Goal: Check status: Check status

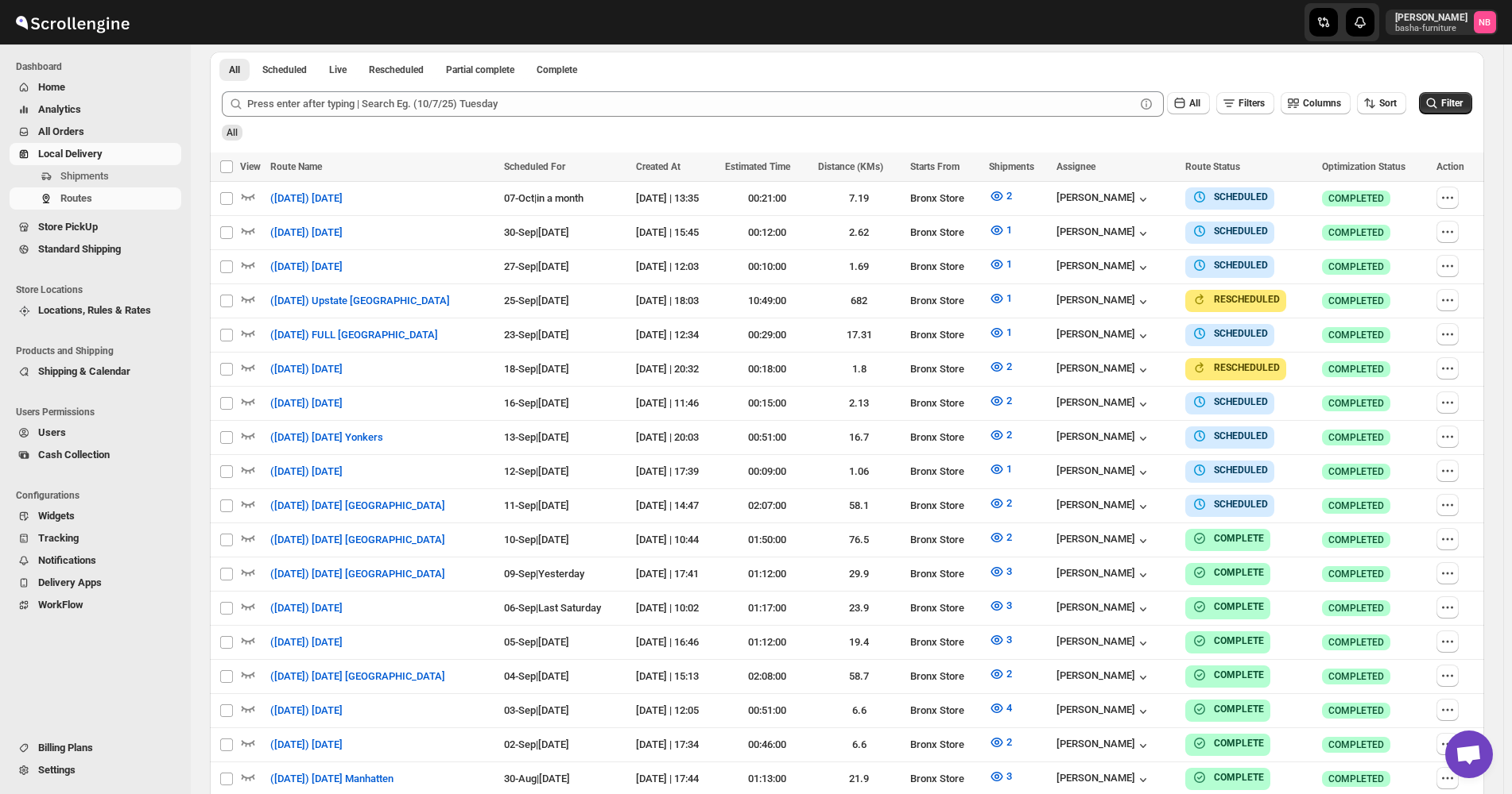
scroll to position [432, 0]
drag, startPoint x: 1452, startPoint y: 106, endPoint x: 1156, endPoint y: 73, distance: 297.8
click at [1452, 106] on span "Filter" at bounding box center [1452, 103] width 22 height 11
click at [1439, 99] on icon "submit" at bounding box center [1431, 103] width 16 height 16
click at [1005, 497] on icon "button" at bounding box center [997, 503] width 16 height 16
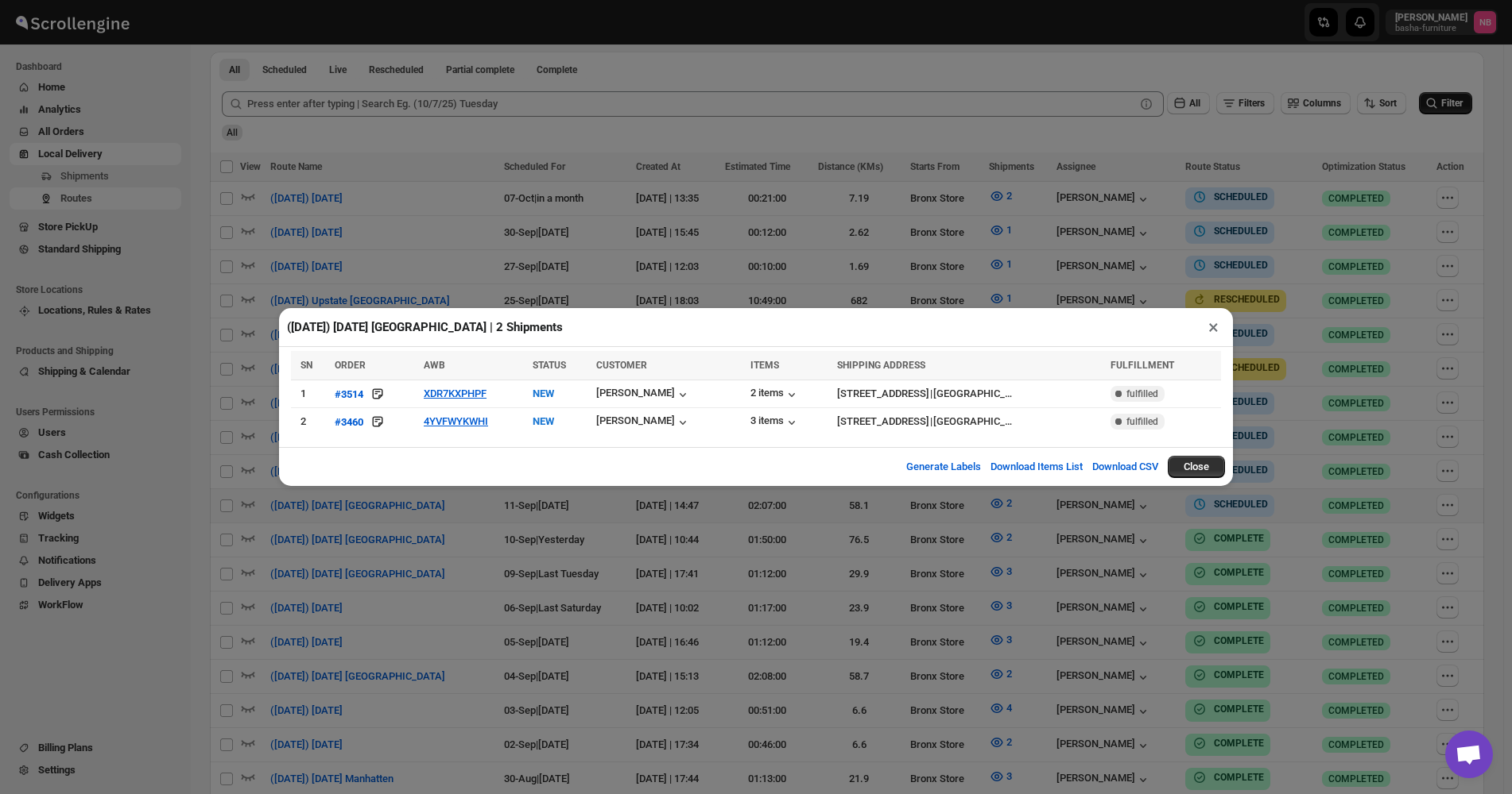
click at [920, 252] on div "([DATE]) [DATE] [GEOGRAPHIC_DATA] | 2 Shipments × SN ORDER AWB STATUS CUSTOMER …" at bounding box center [756, 397] width 1512 height 794
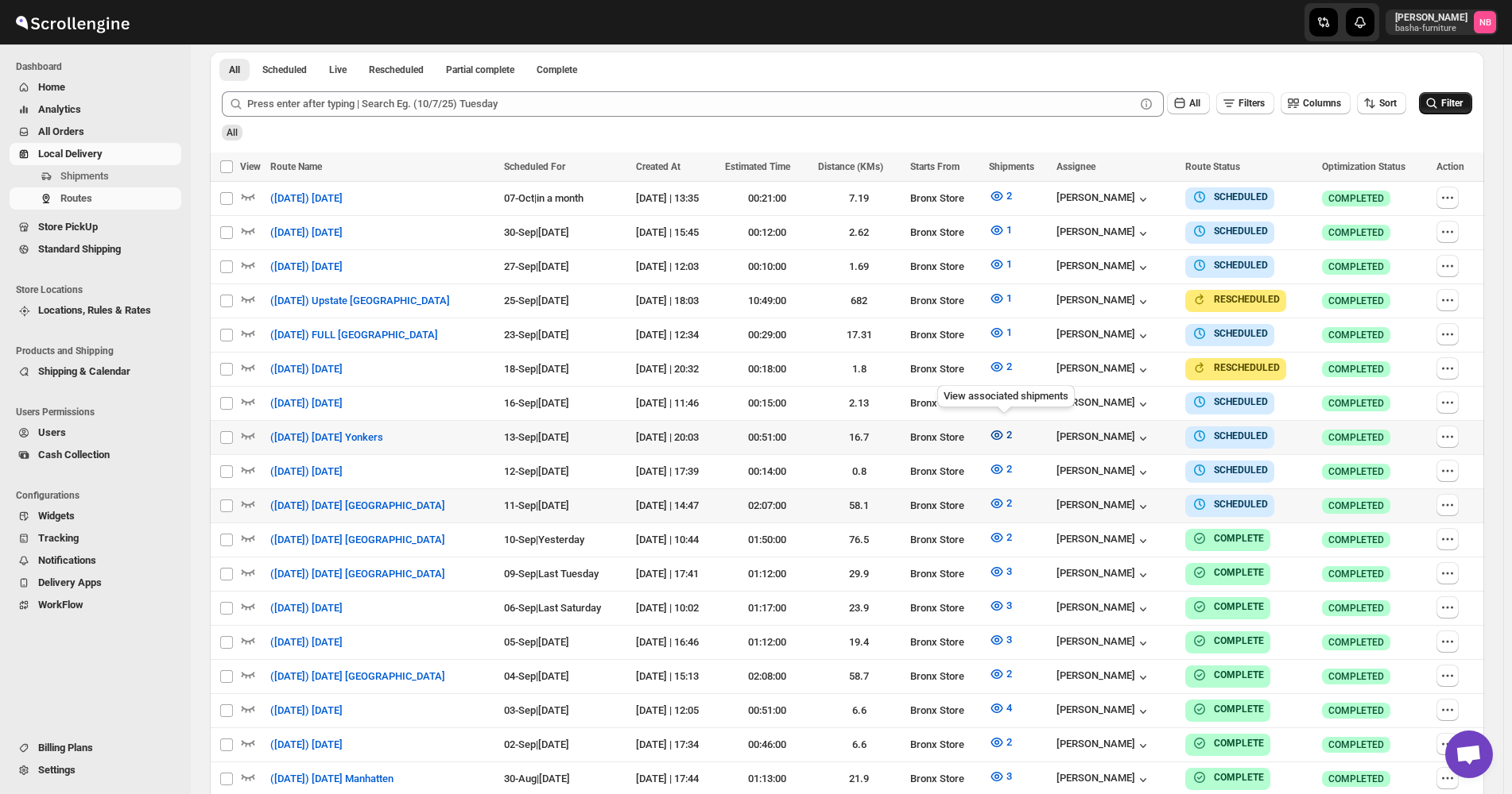
click at [1002, 431] on icon "button" at bounding box center [997, 435] width 12 height 9
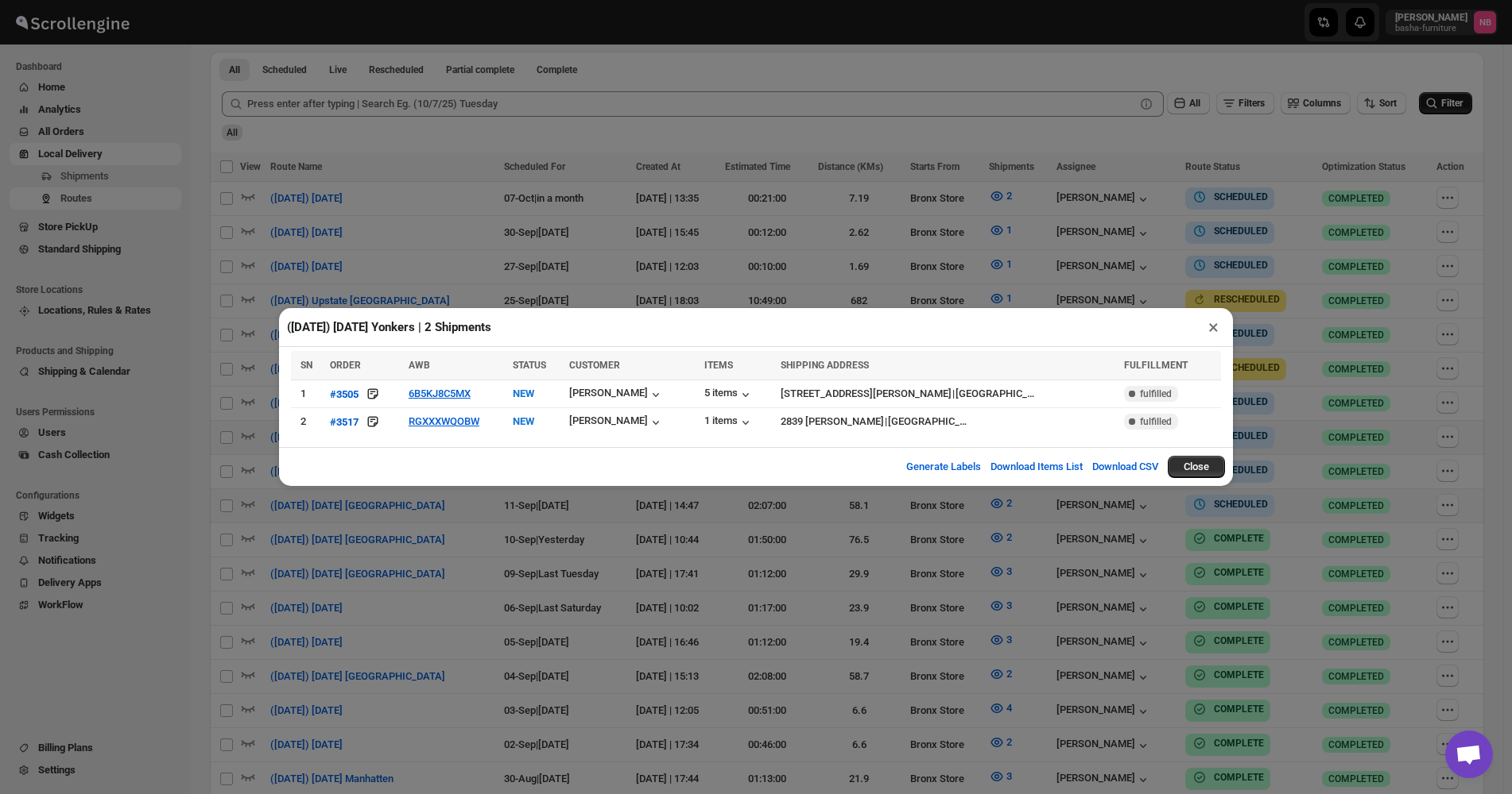
click at [436, 520] on div "([DATE]) [DATE] Yonkers | 2 Shipments × SN ORDER AWB STATUS CUSTOMER ITEMS SHIP…" at bounding box center [756, 397] width 1512 height 794
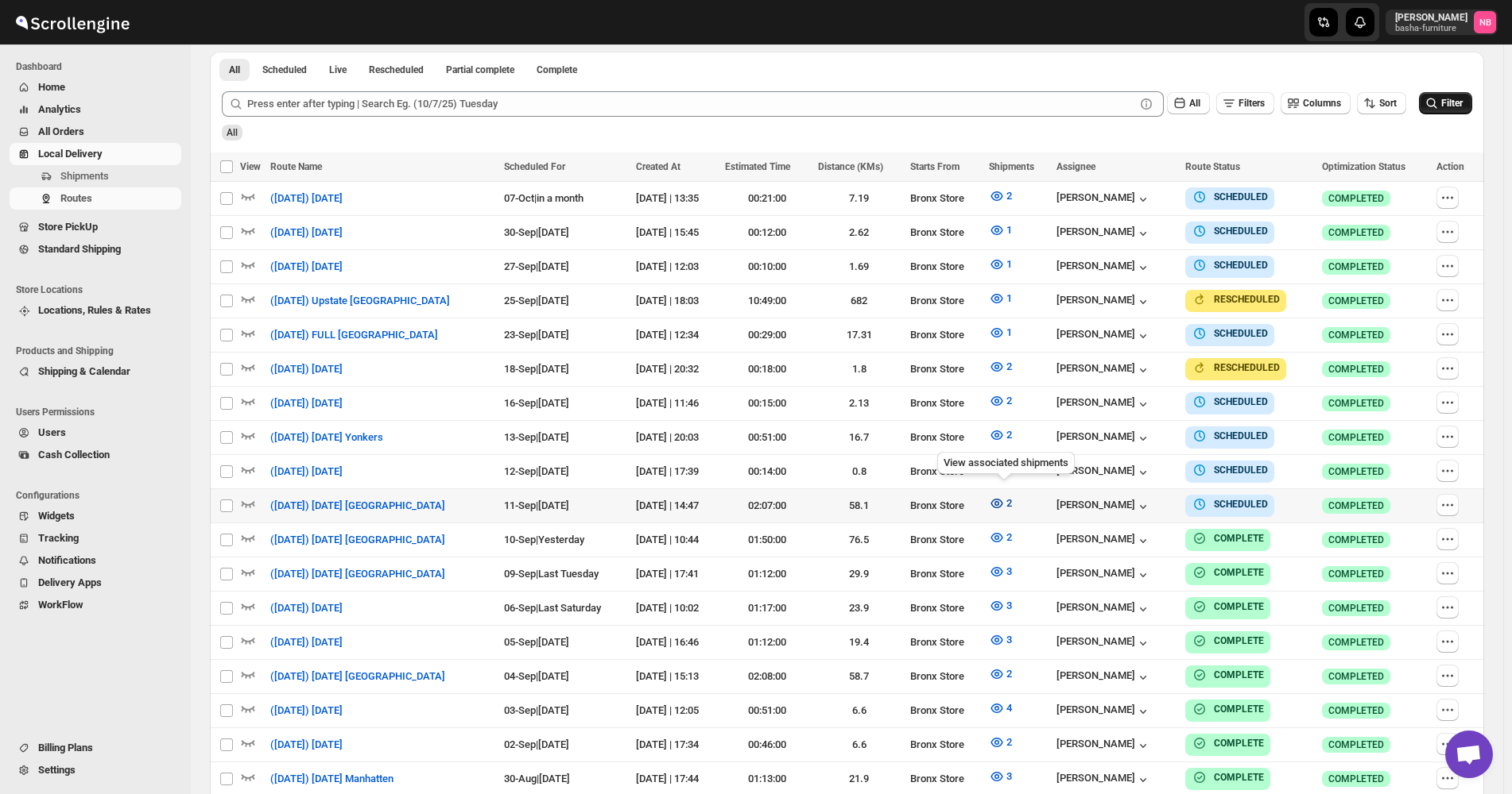
click at [1002, 496] on icon "button" at bounding box center [997, 503] width 16 height 16
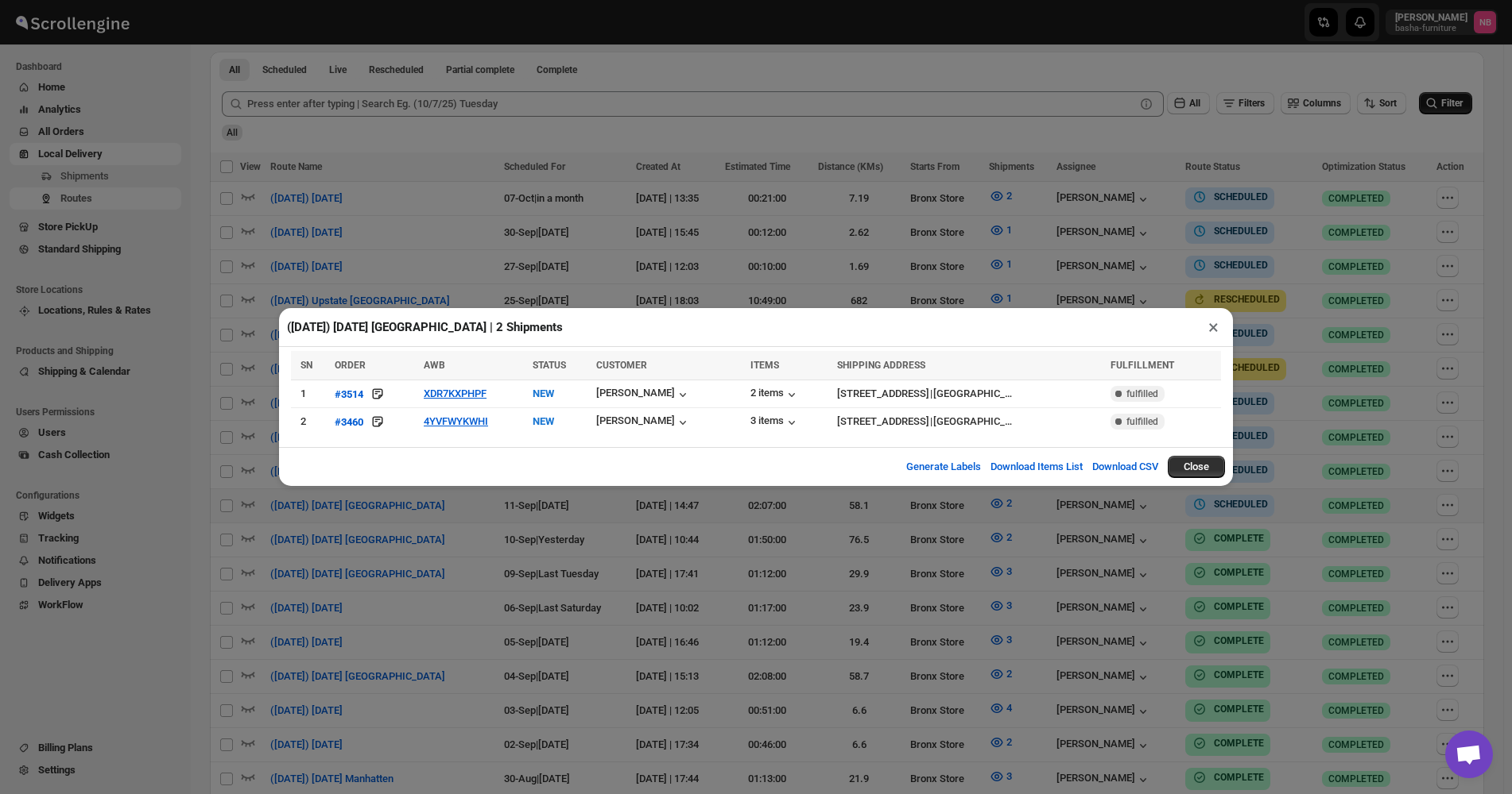
click at [555, 554] on div "([DATE]) [DATE] [GEOGRAPHIC_DATA] | 2 Shipments × SN ORDER AWB STATUS CUSTOMER …" at bounding box center [756, 397] width 1512 height 794
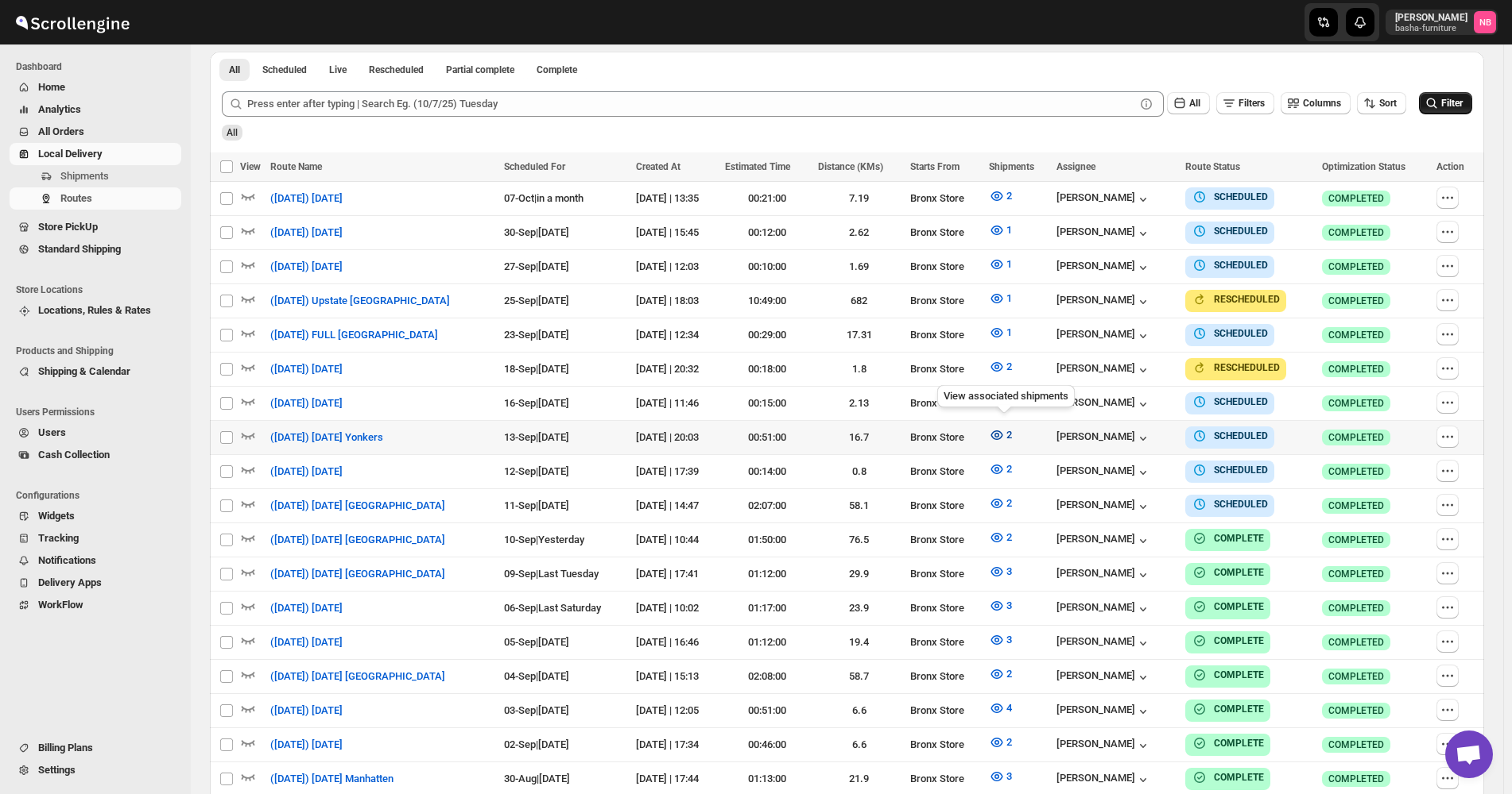
click at [1005, 434] on icon "button" at bounding box center [997, 435] width 16 height 16
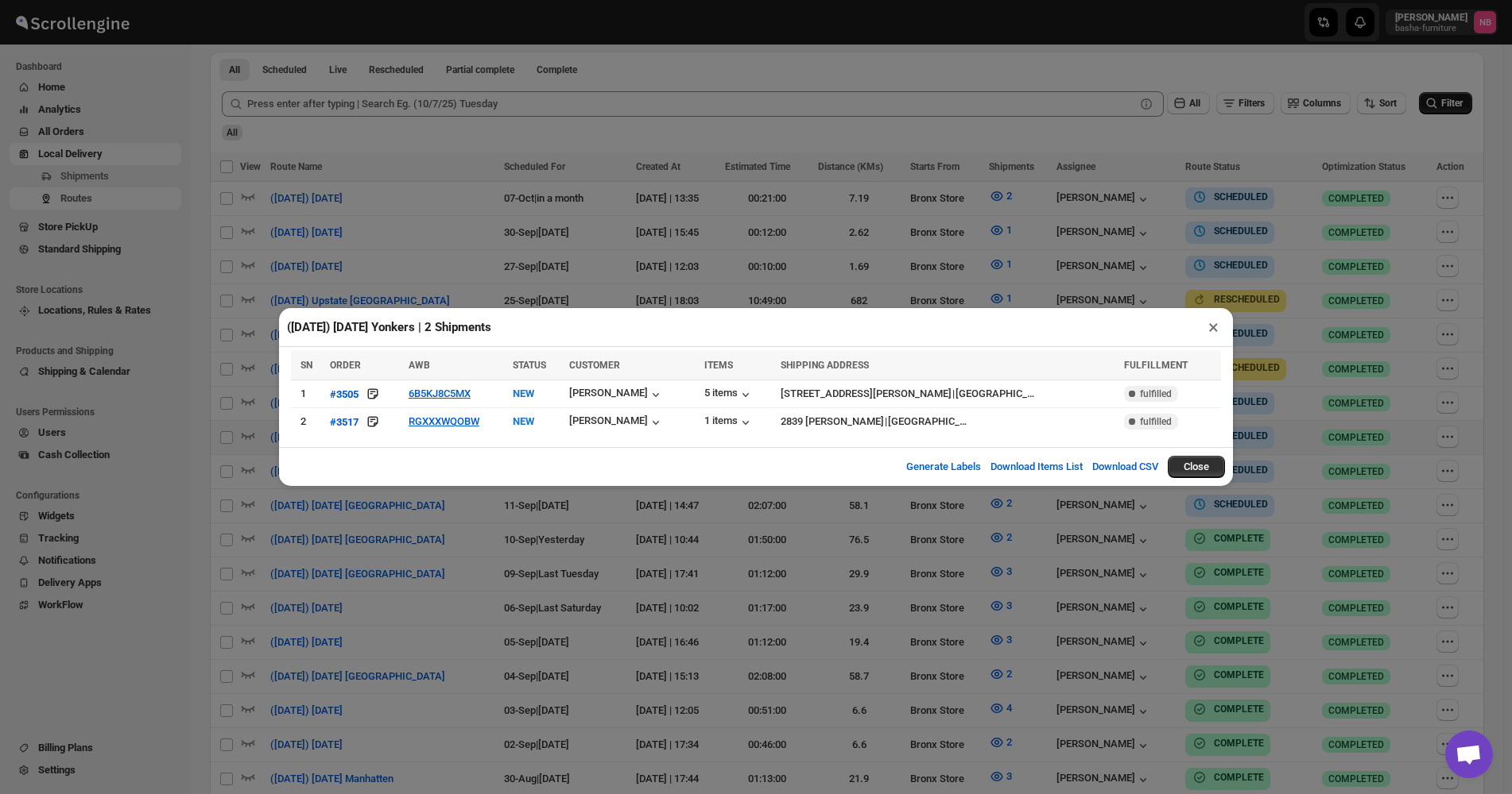
click at [513, 539] on div "([DATE]) [DATE] Yonkers | 2 Shipments × SN ORDER AWB STATUS CUSTOMER ITEMS SHIP…" at bounding box center [756, 397] width 1512 height 794
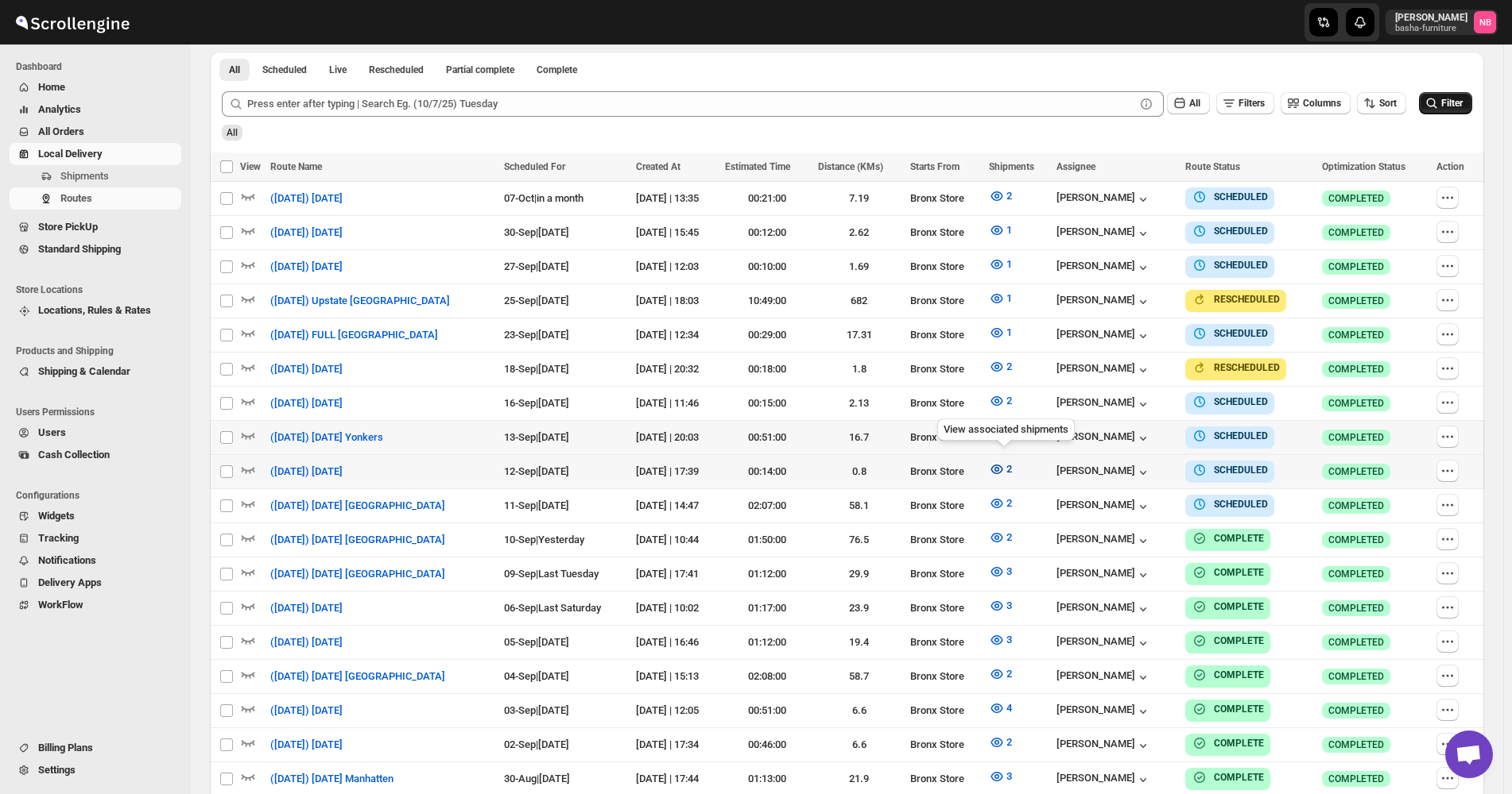
click at [998, 462] on icon "button" at bounding box center [997, 469] width 16 height 16
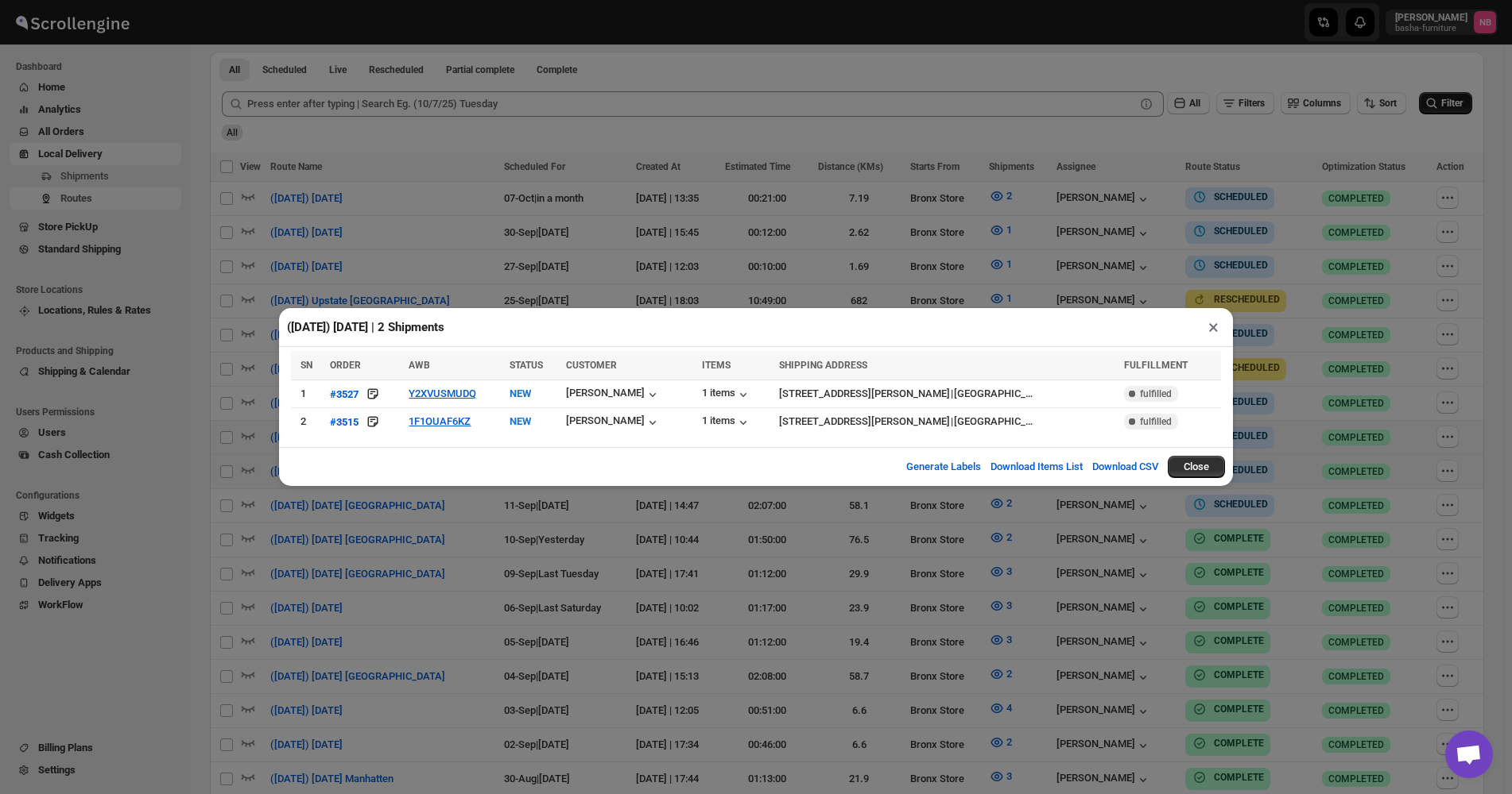
click at [784, 561] on div "([DATE]) [DATE] | 2 Shipments × SN ORDER AWB STATUS CUSTOMER ITEMS SHIPPING ADD…" at bounding box center [756, 397] width 1512 height 794
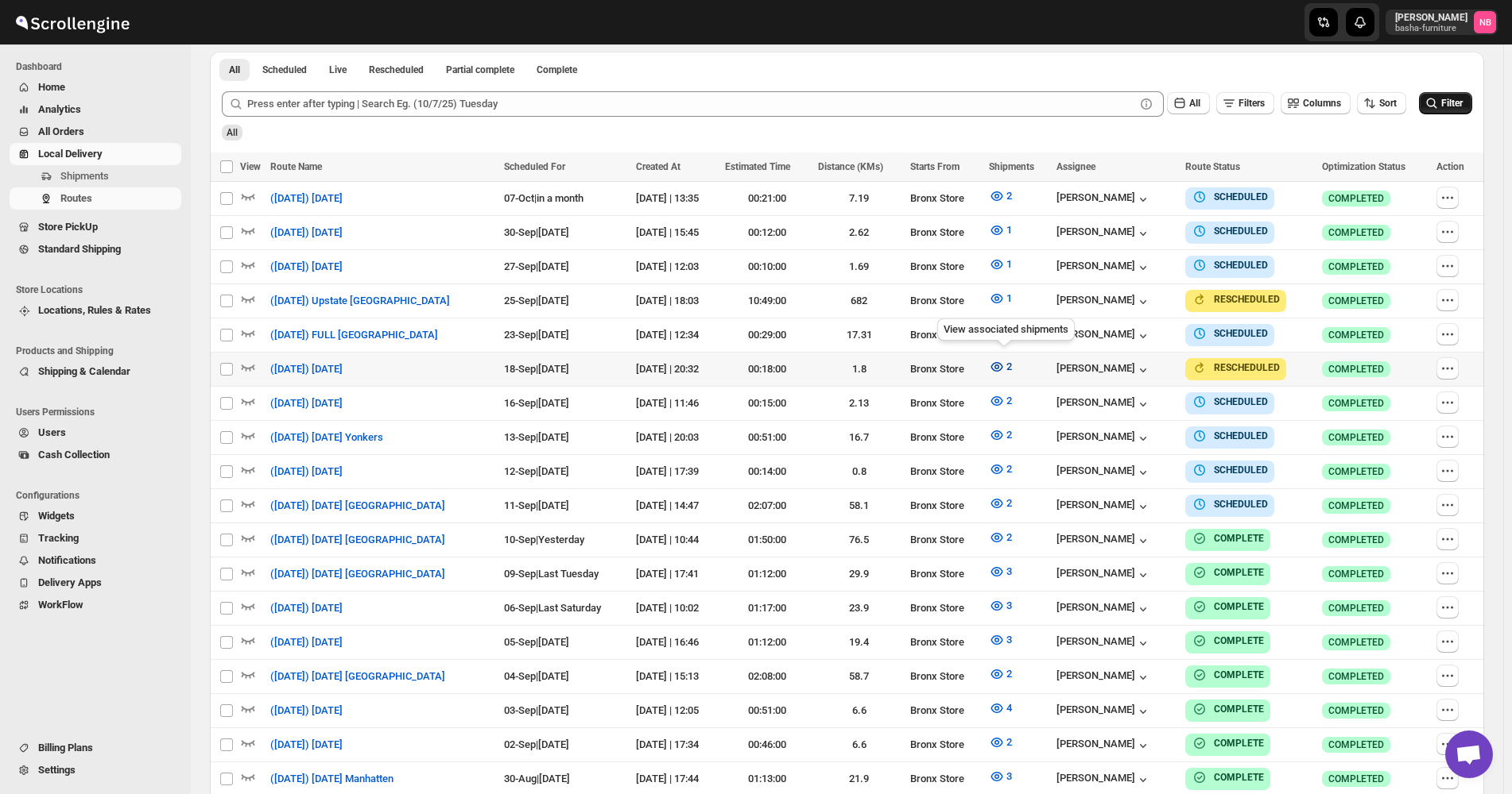
click at [992, 368] on icon "button" at bounding box center [997, 367] width 16 height 16
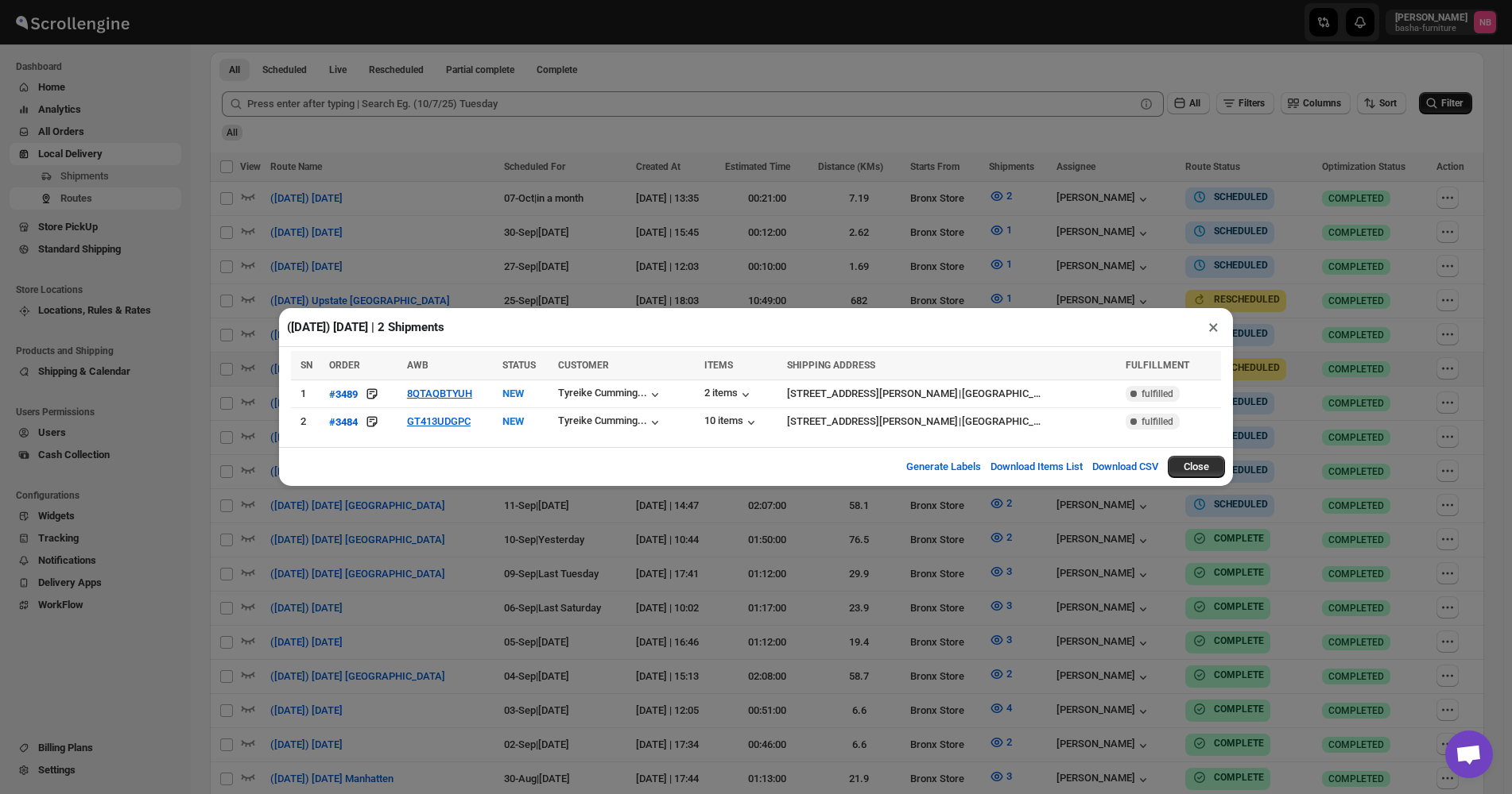
click at [482, 566] on div "([DATE]) [DATE] | 2 Shipments × SN ORDER AWB STATUS CUSTOMER ITEMS SHIPPING ADD…" at bounding box center [756, 397] width 1512 height 794
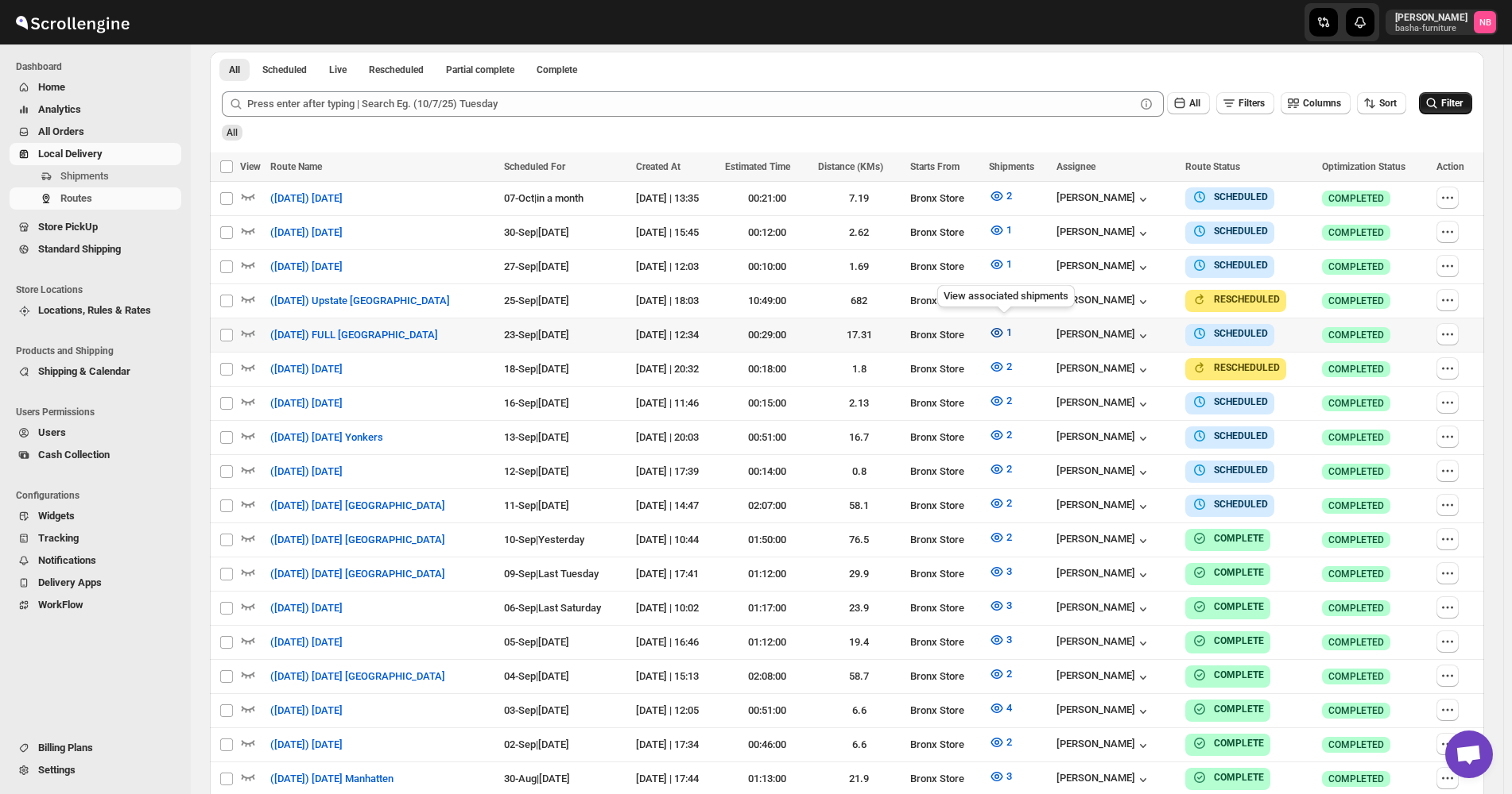
click at [1005, 332] on icon "button" at bounding box center [997, 332] width 16 height 16
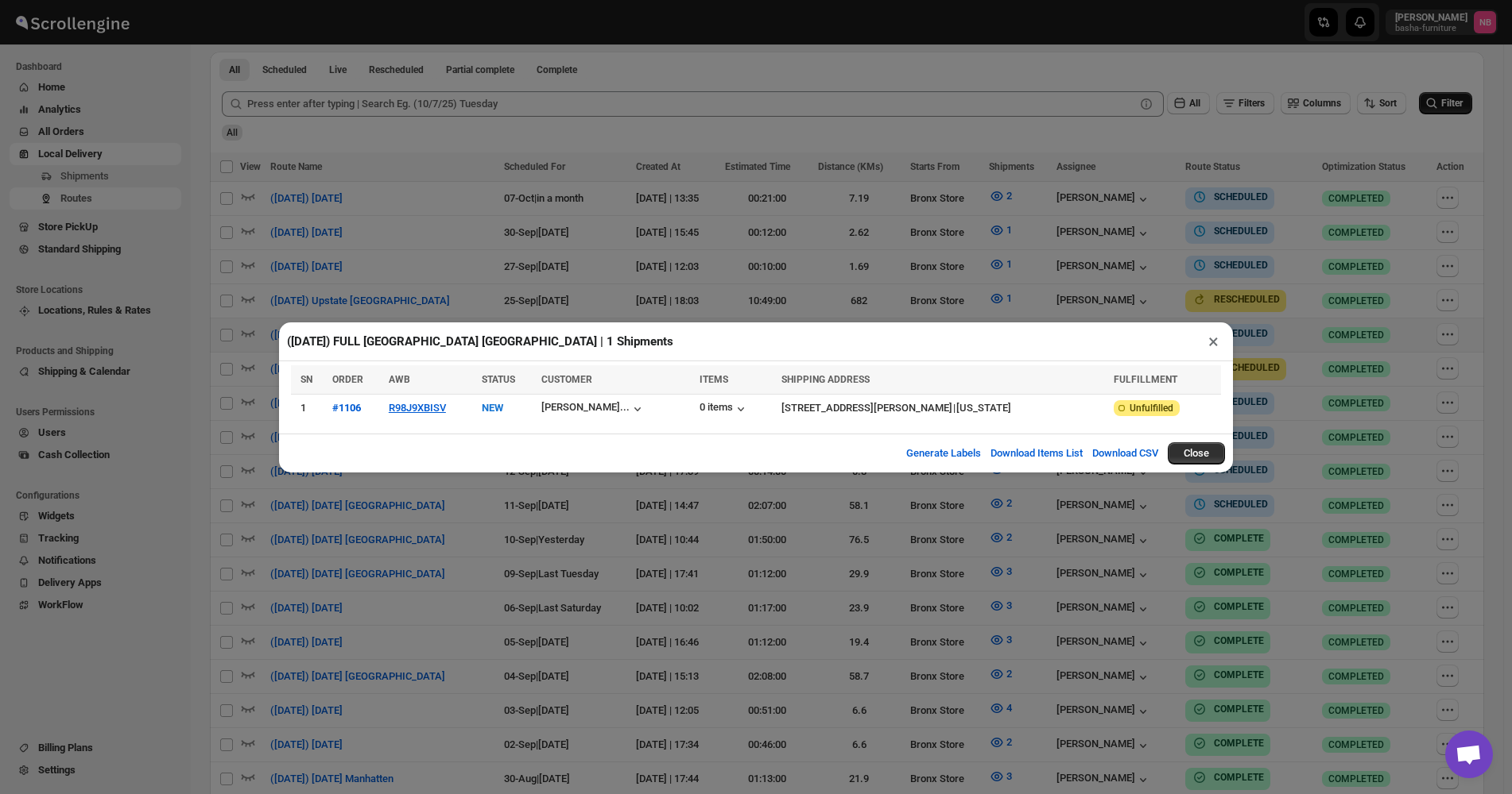
click at [472, 531] on div "([DATE]) FULL [GEOGRAPHIC_DATA] [GEOGRAPHIC_DATA] | 1 Shipments × SN ORDER AWB …" at bounding box center [756, 397] width 1512 height 794
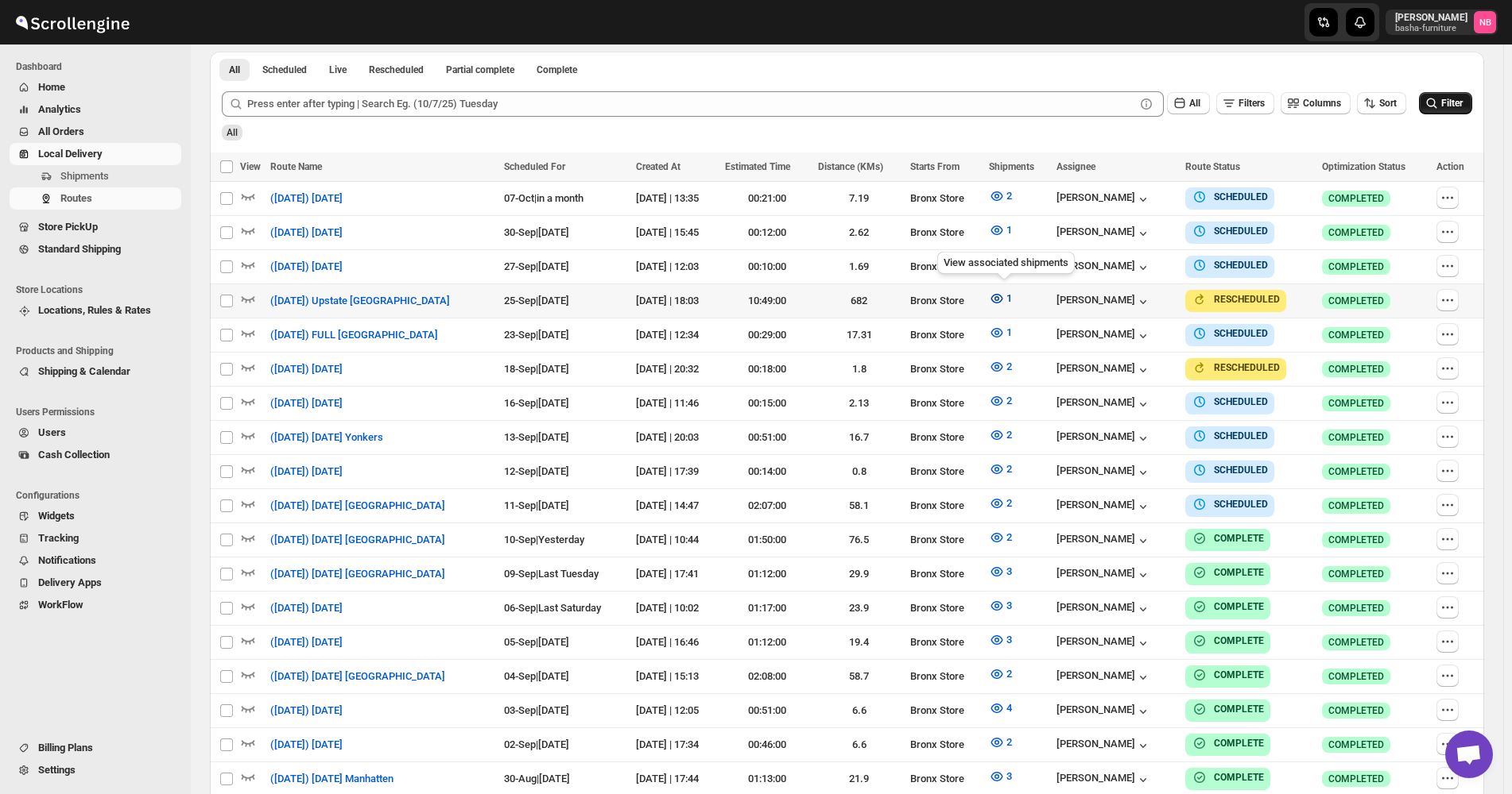
click at [1002, 298] on icon "button" at bounding box center [997, 298] width 12 height 9
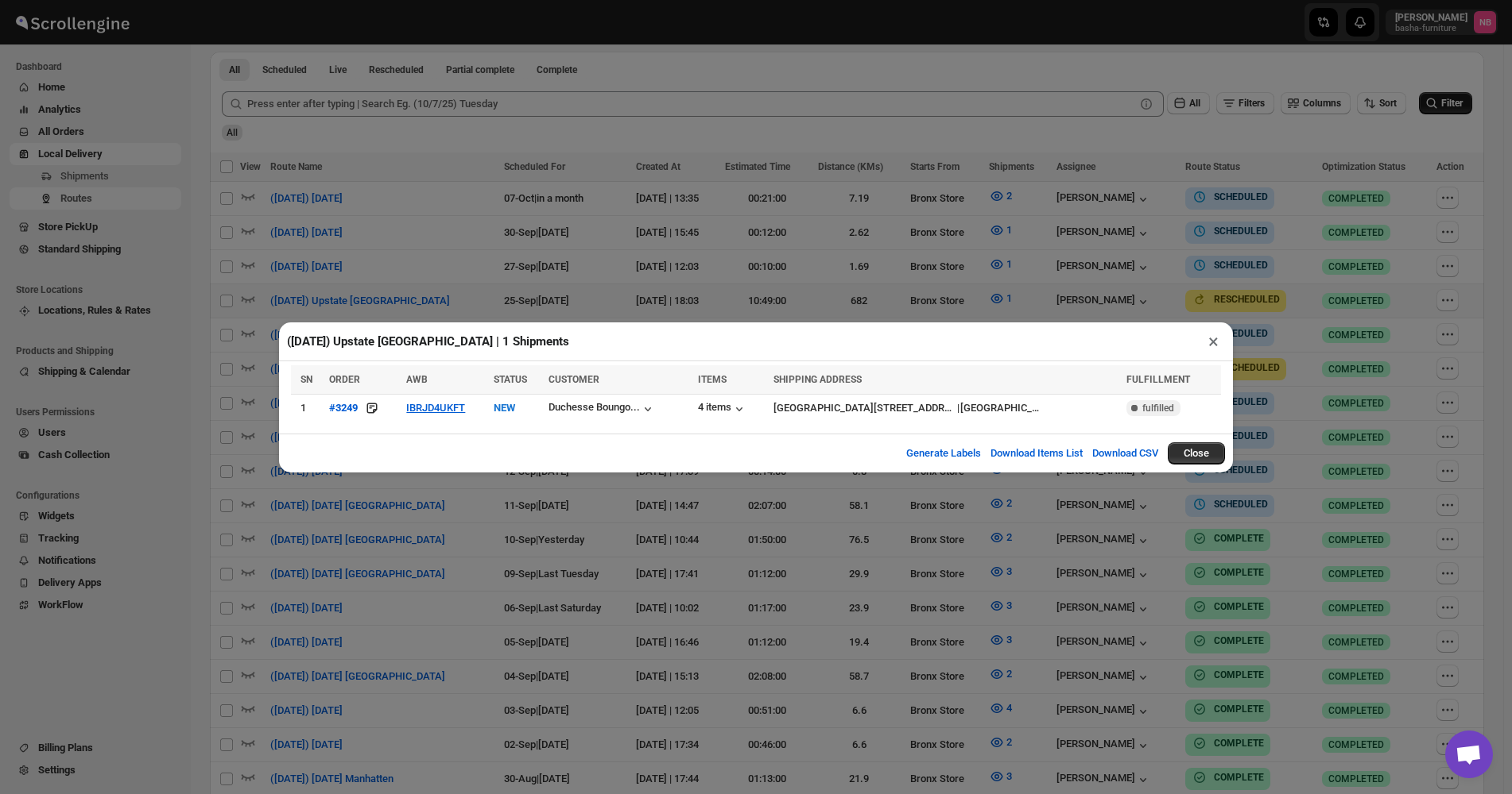
click at [548, 589] on div "([DATE]) Upstate [GEOGRAPHIC_DATA] | 1 Shipments × SN ORDER AWB STATUS CUSTOMER…" at bounding box center [756, 397] width 1512 height 794
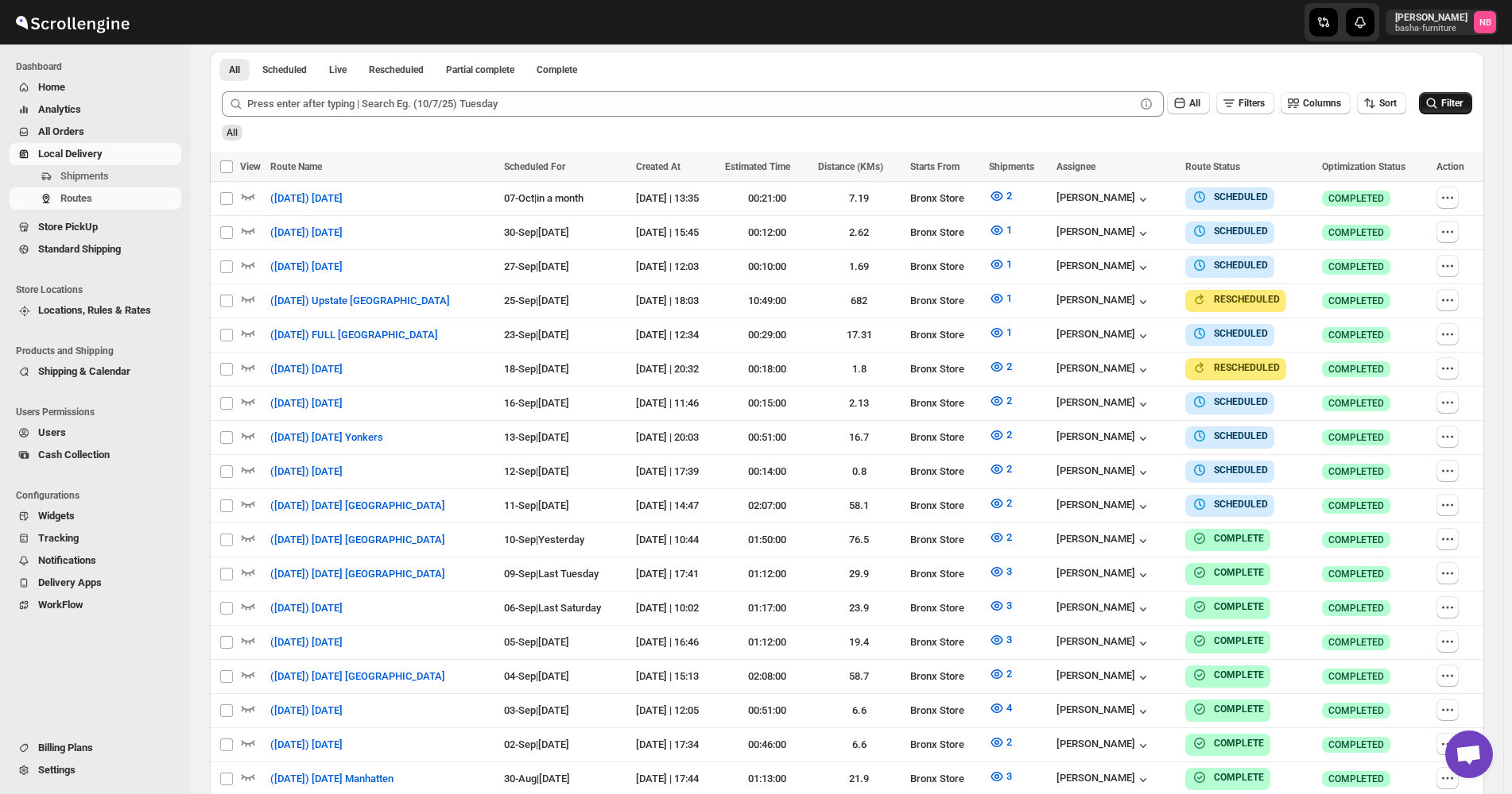
click at [1439, 105] on icon "submit" at bounding box center [1431, 103] width 16 height 16
